Goal: Task Accomplishment & Management: Manage account settings

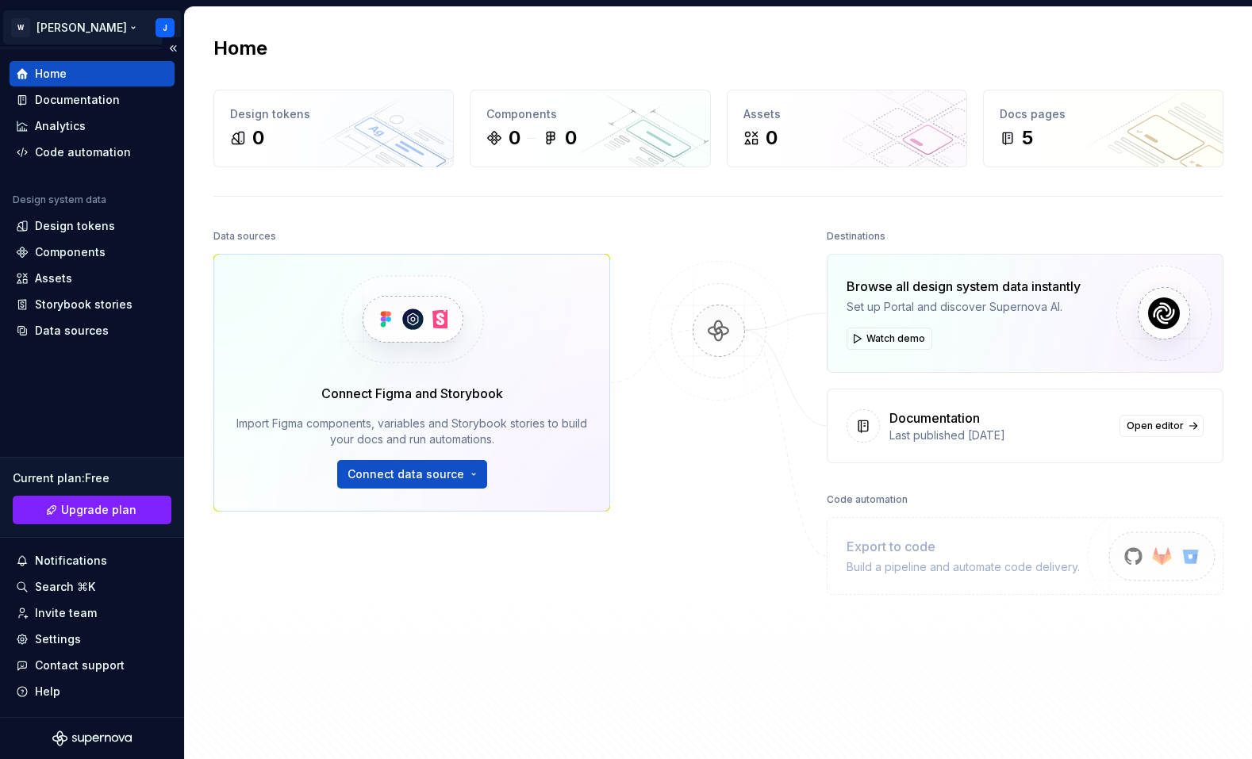
click at [29, 26] on html "W Foster J Home Documentation Analytics Code automation Design system data Desi…" at bounding box center [626, 379] width 1252 height 759
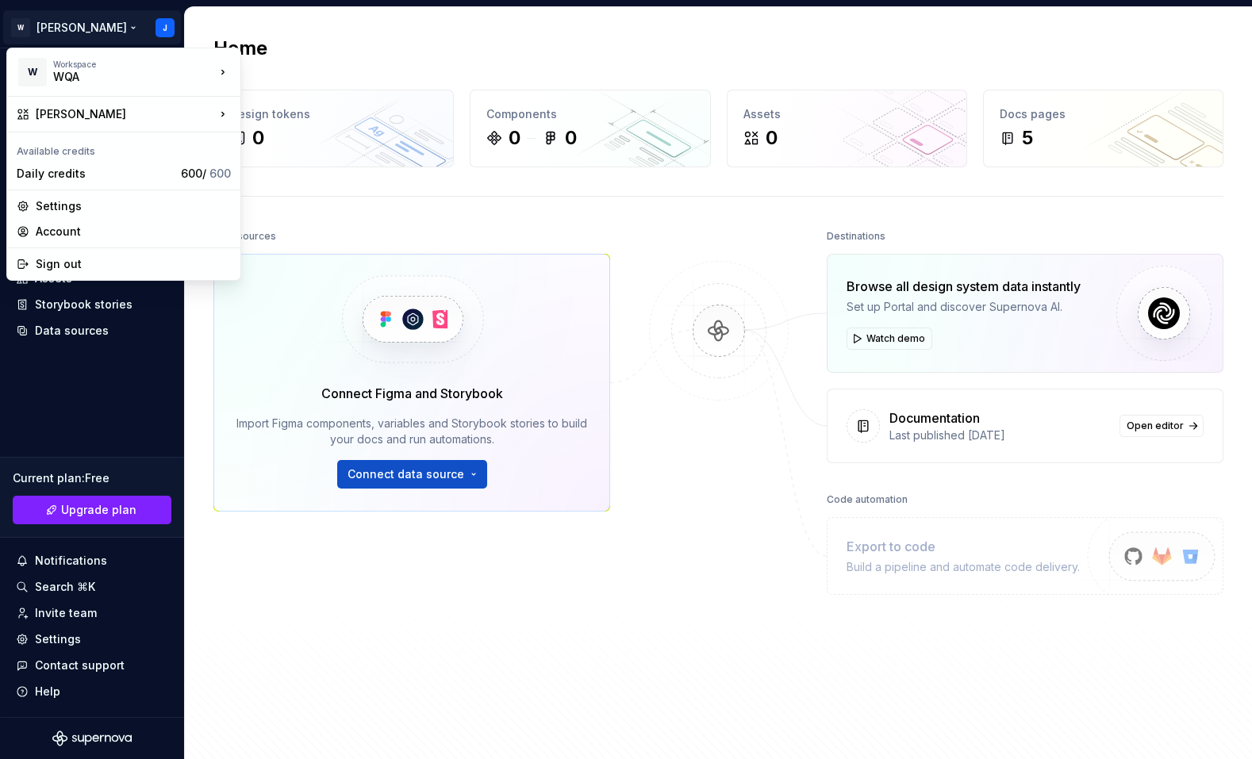
click at [118, 32] on html "W Foster J Home Documentation Analytics Code automation Design system data Desi…" at bounding box center [626, 379] width 1252 height 759
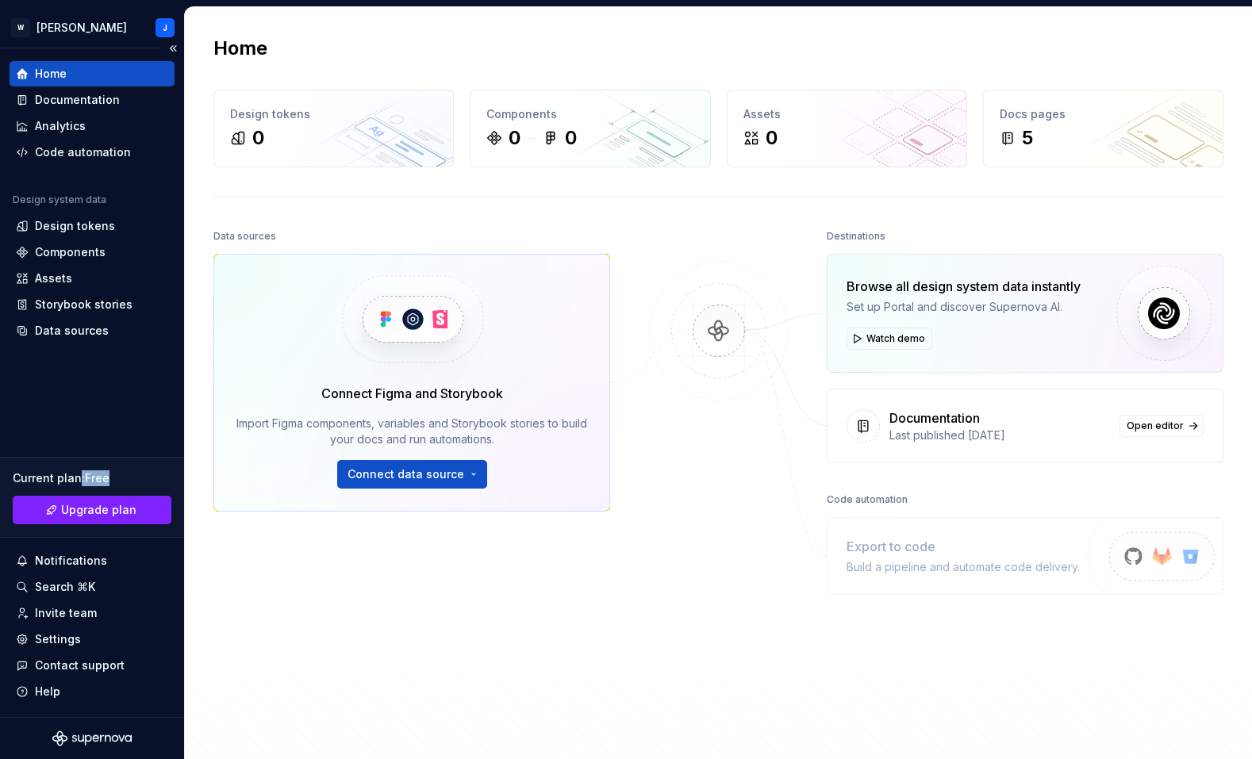
drag, startPoint x: 79, startPoint y: 479, endPoint x: 116, endPoint y: 479, distance: 37.3
click at [116, 479] on div "Current plan : Free" at bounding box center [92, 479] width 159 height 16
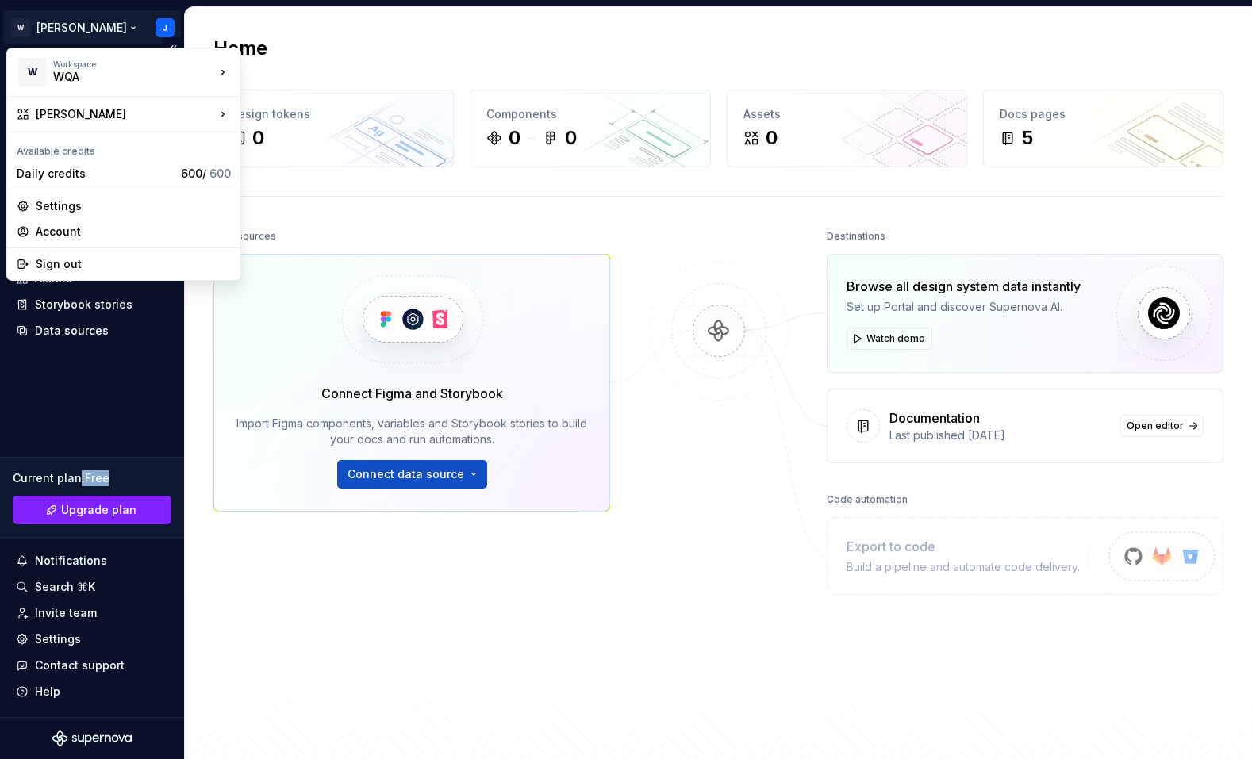
click at [63, 26] on html "W Foster J Home Documentation Analytics Code automation Design system data Desi…" at bounding box center [626, 379] width 1252 height 759
click at [91, 71] on div "WQA" at bounding box center [120, 77] width 135 height 16
click at [59, 236] on div "Account" at bounding box center [133, 232] width 195 height 16
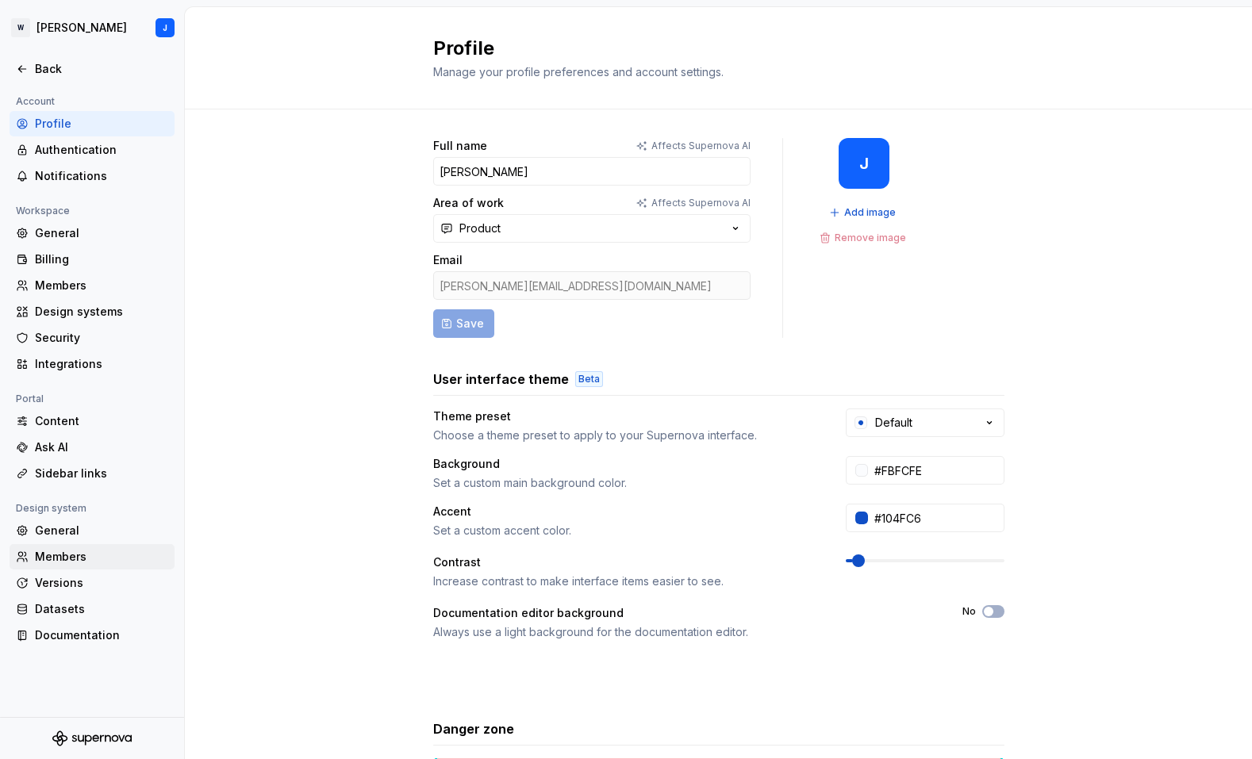
click at [57, 560] on div "Members" at bounding box center [101, 557] width 133 height 16
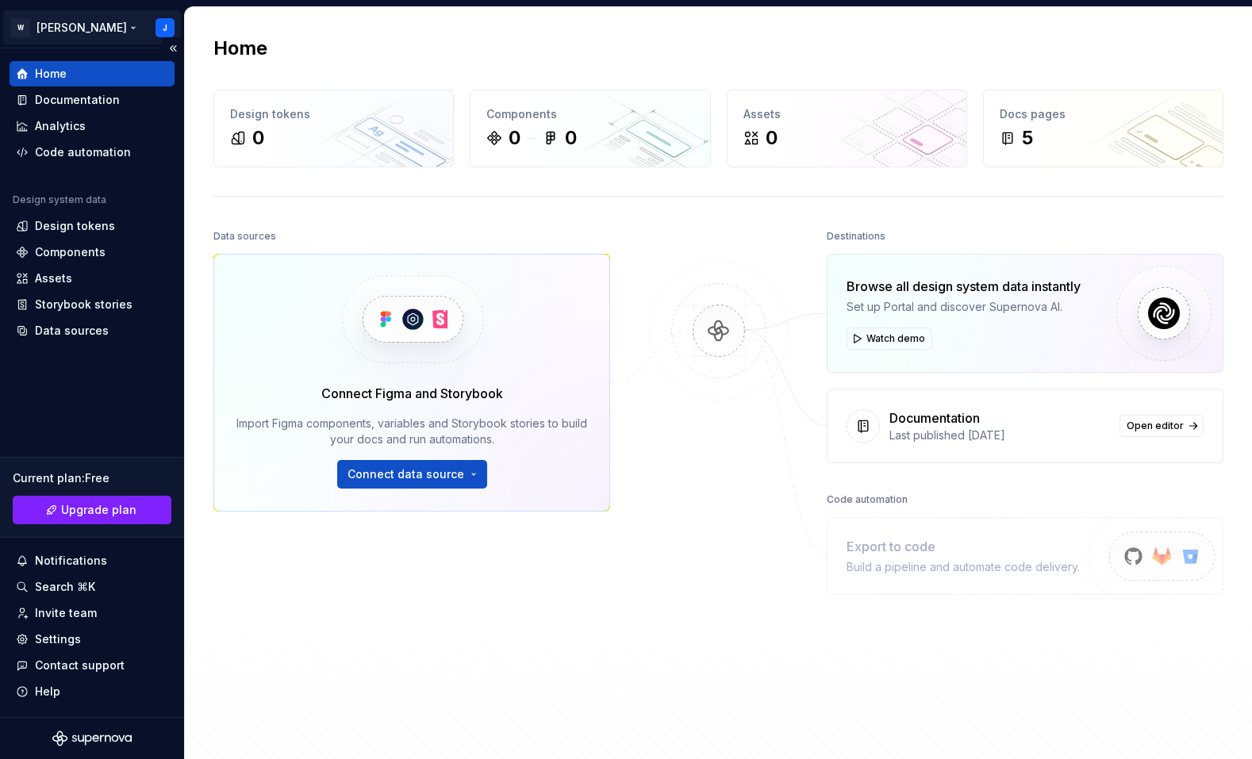
click at [169, 27] on html "W Foster J Home Documentation Analytics Code automation Design system data Desi…" at bounding box center [626, 379] width 1252 height 759
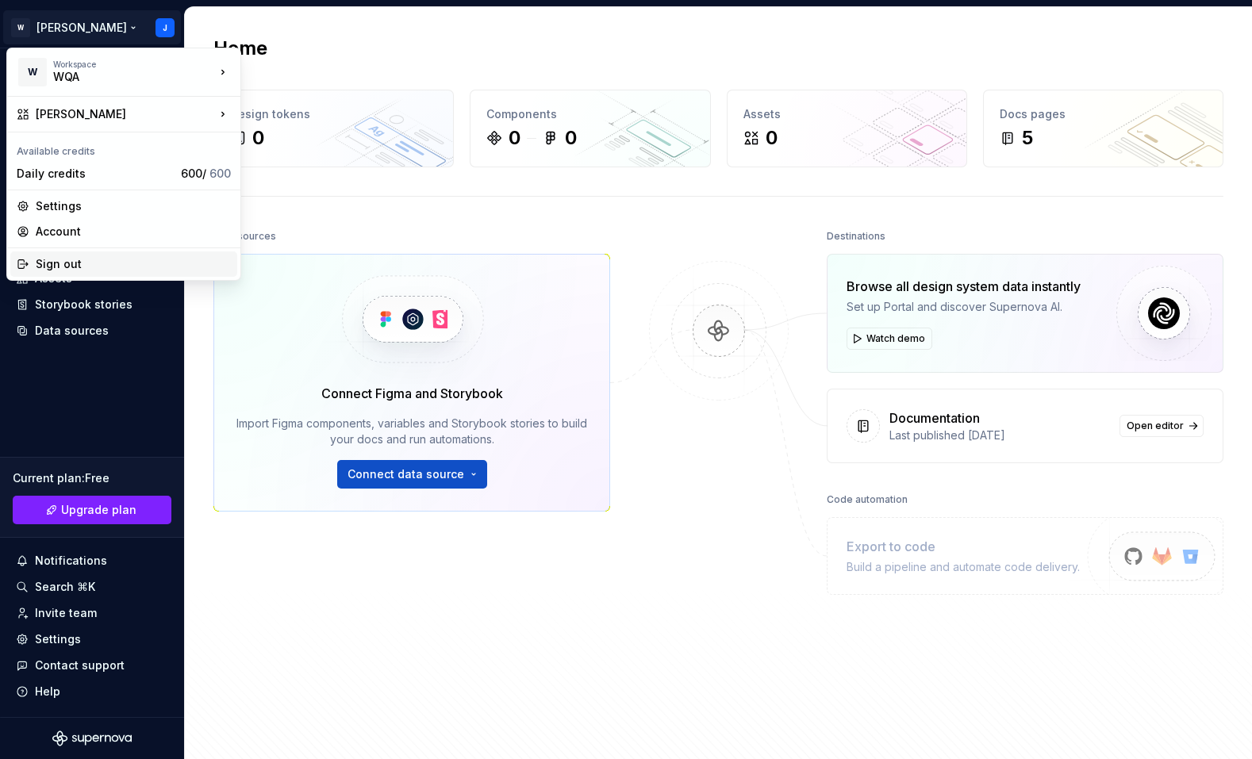
click at [71, 261] on div "Sign out" at bounding box center [133, 264] width 195 height 16
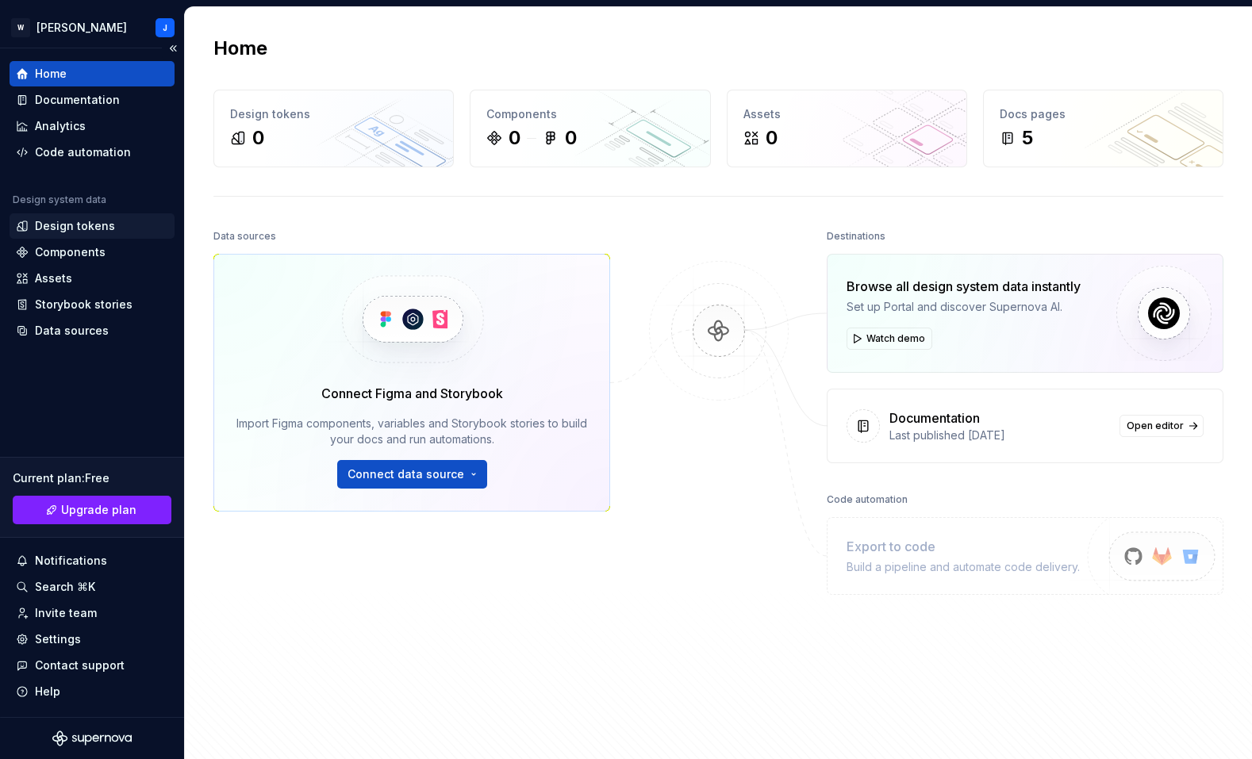
click at [91, 227] on div "Design tokens" at bounding box center [75, 226] width 80 height 16
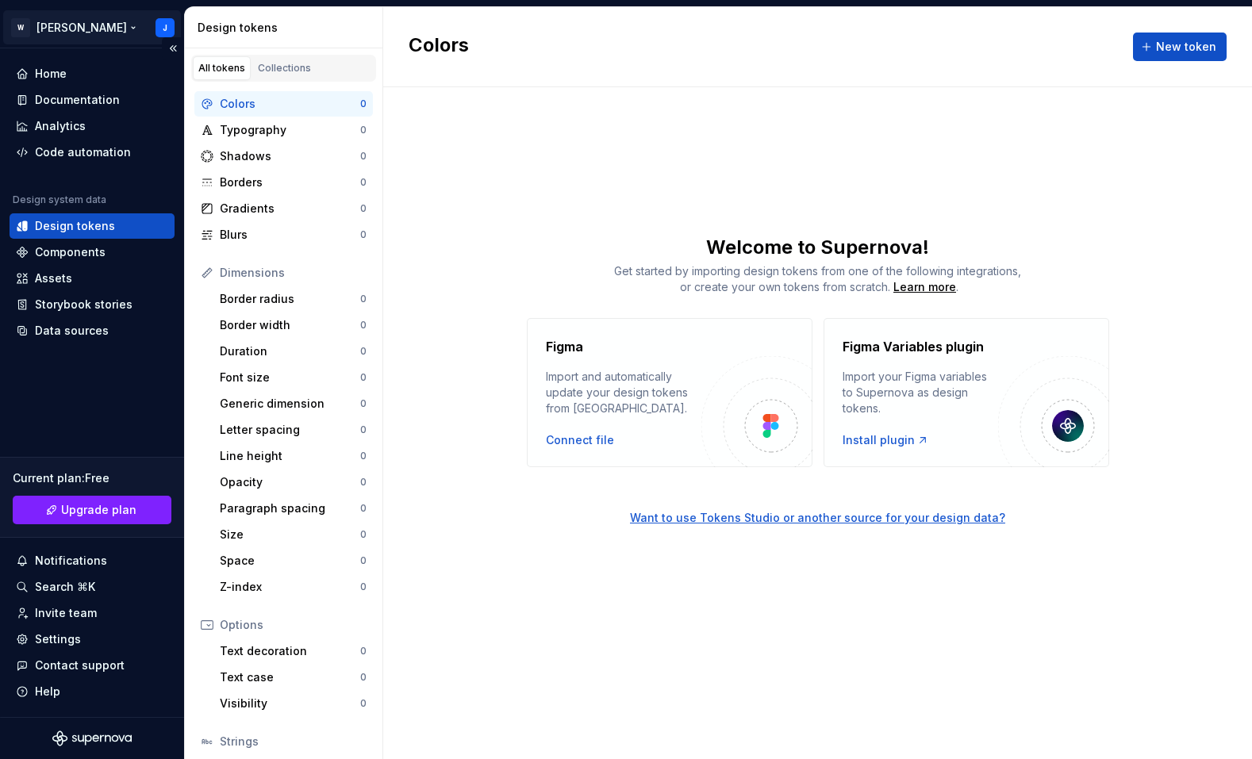
click at [30, 27] on html "W Foster J Home Documentation Analytics Code automation Design system data Desi…" at bounding box center [626, 379] width 1252 height 759
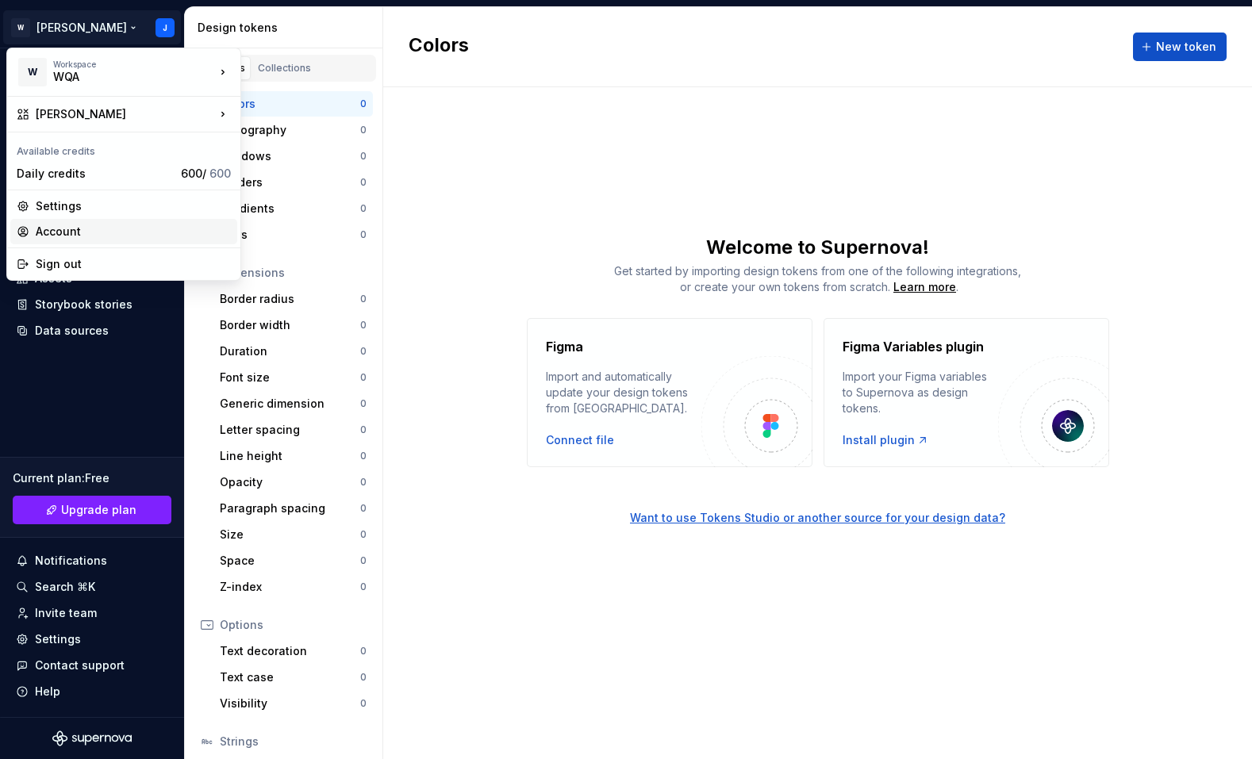
click at [68, 227] on div "Account" at bounding box center [133, 232] width 195 height 16
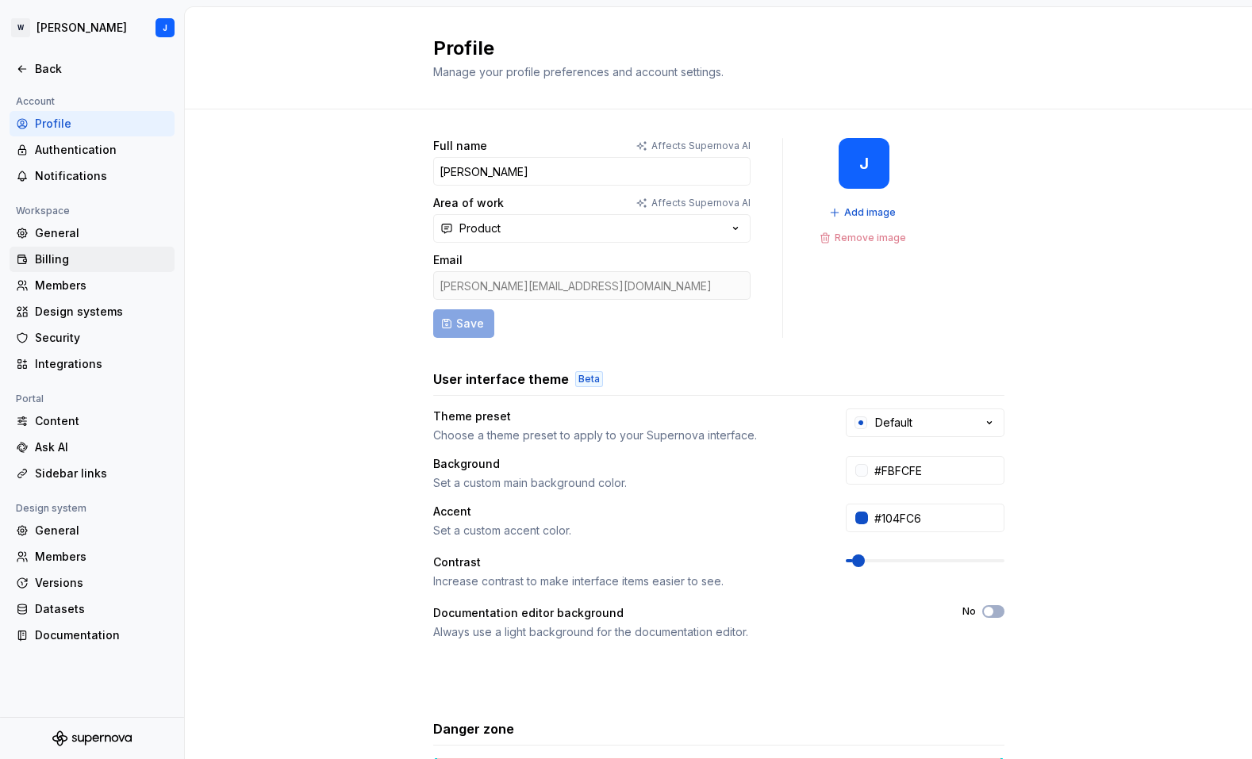
click at [63, 260] on div "Billing" at bounding box center [101, 260] width 133 height 16
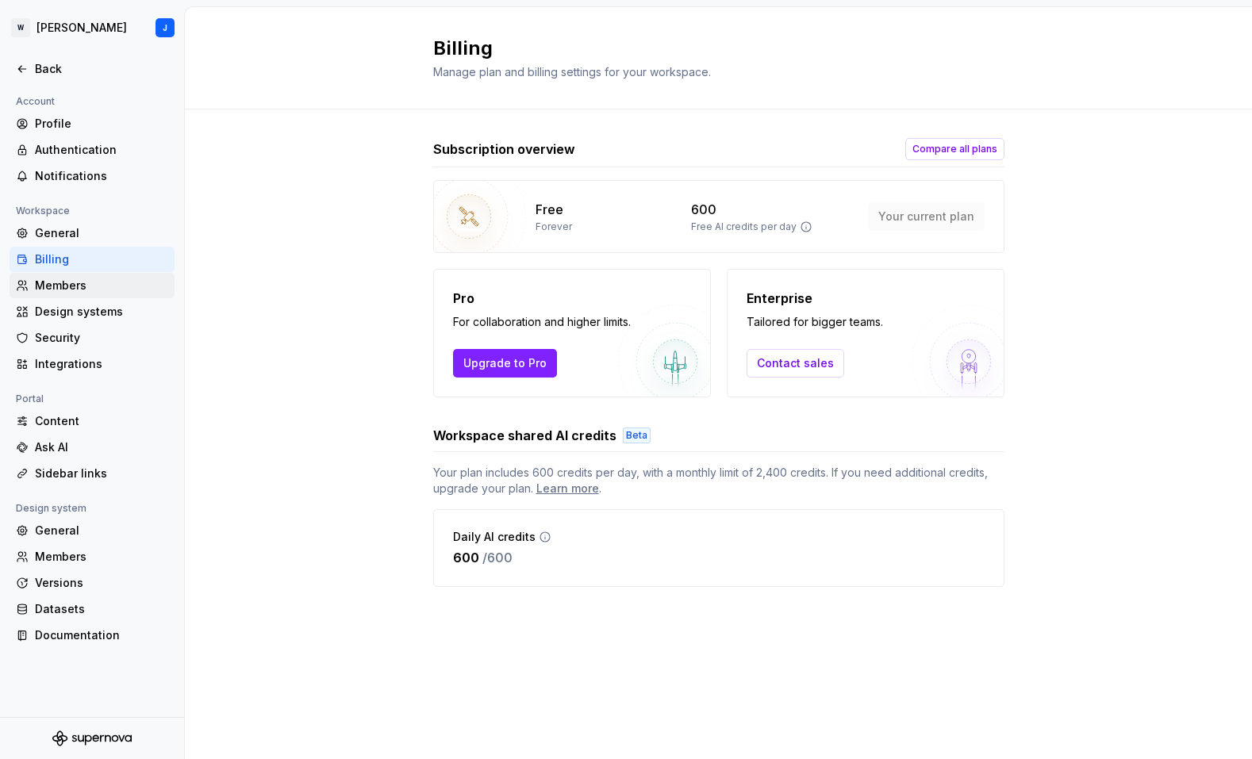
click at [66, 289] on div "Members" at bounding box center [101, 286] width 133 height 16
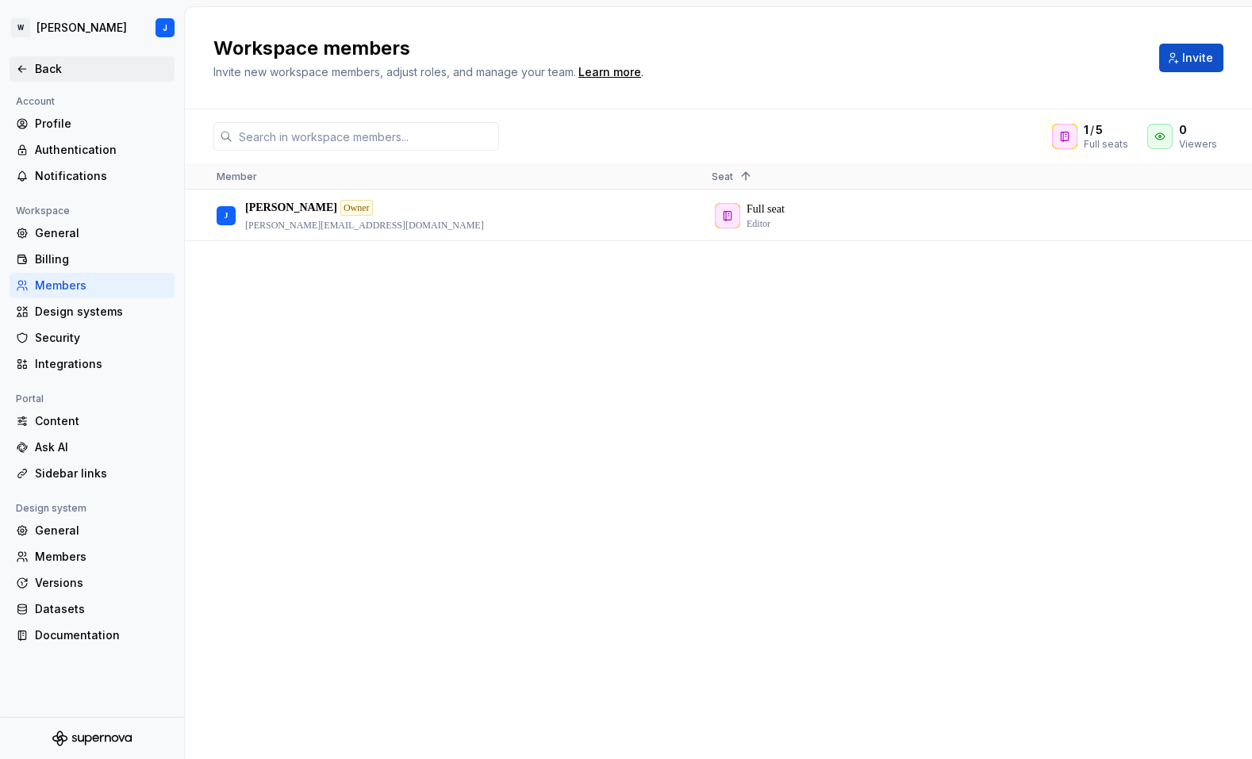
click at [40, 63] on div "Back" at bounding box center [101, 69] width 133 height 16
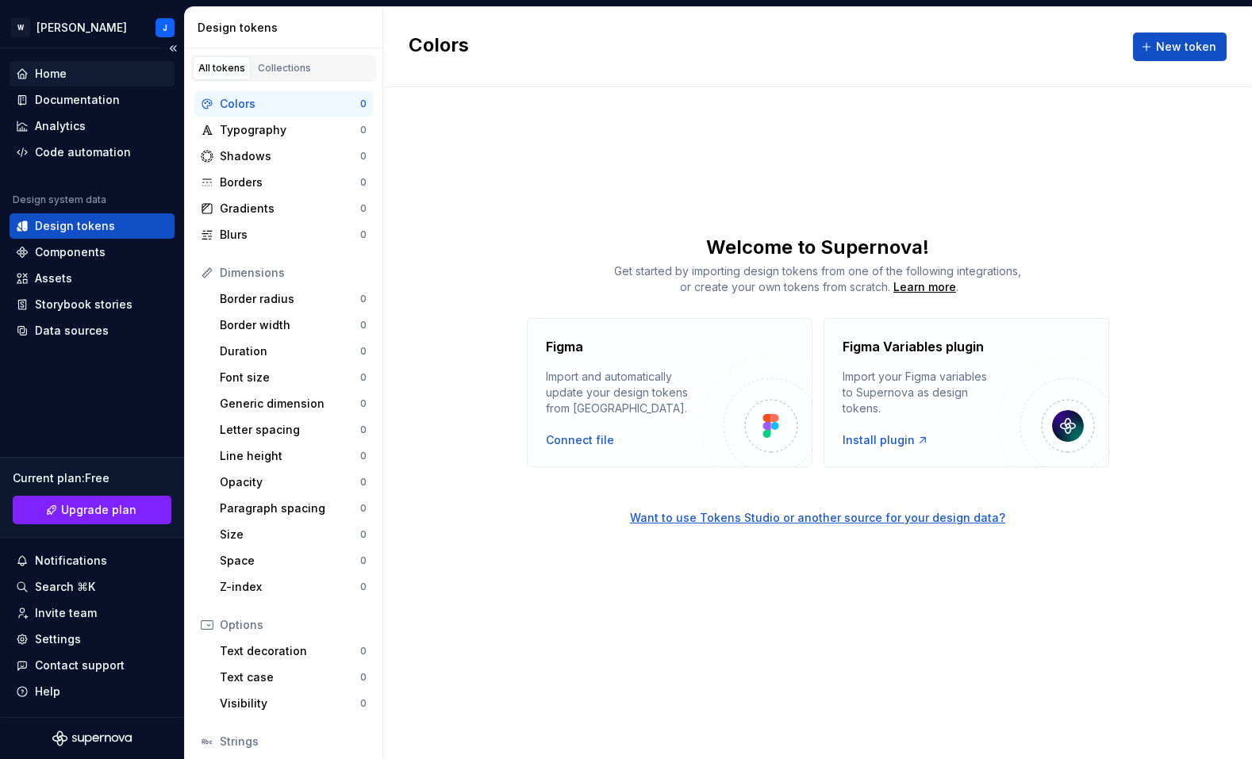
click at [32, 74] on div "Home" at bounding box center [92, 74] width 152 height 16
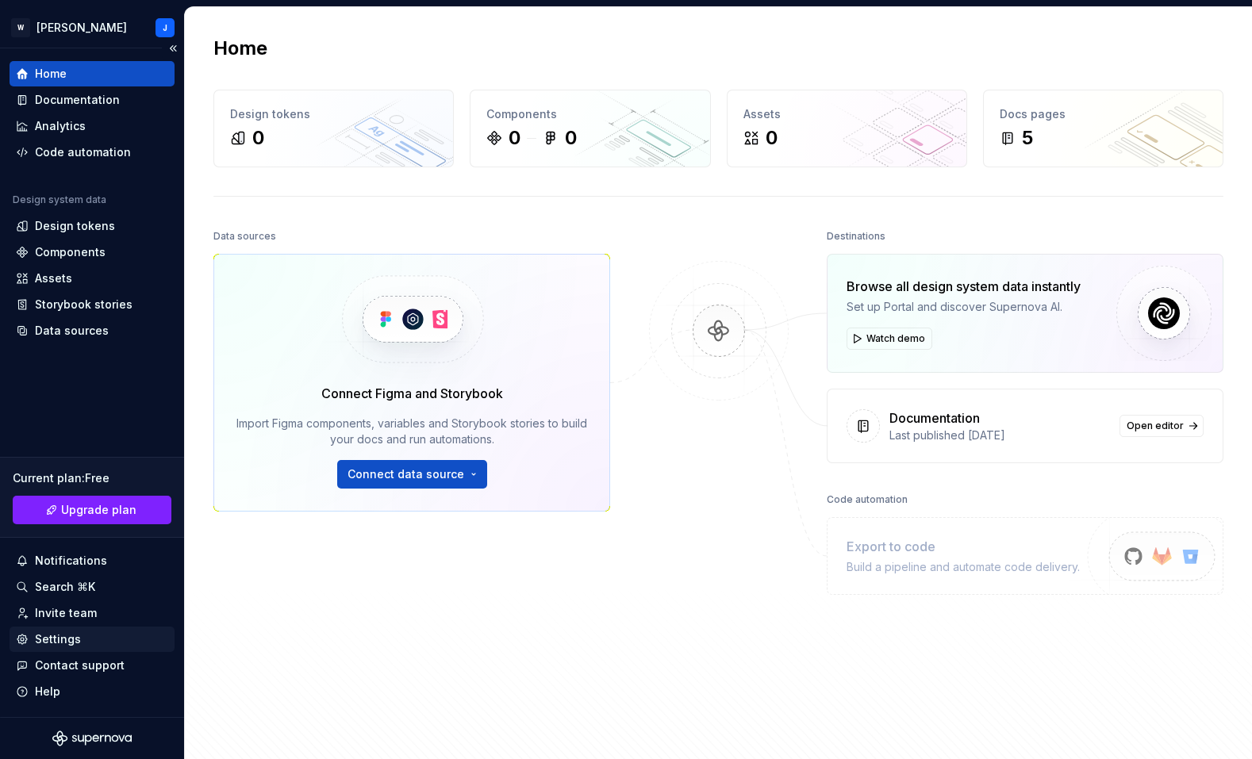
click at [68, 642] on div "Settings" at bounding box center [58, 640] width 46 height 16
